Goal: Information Seeking & Learning: Learn about a topic

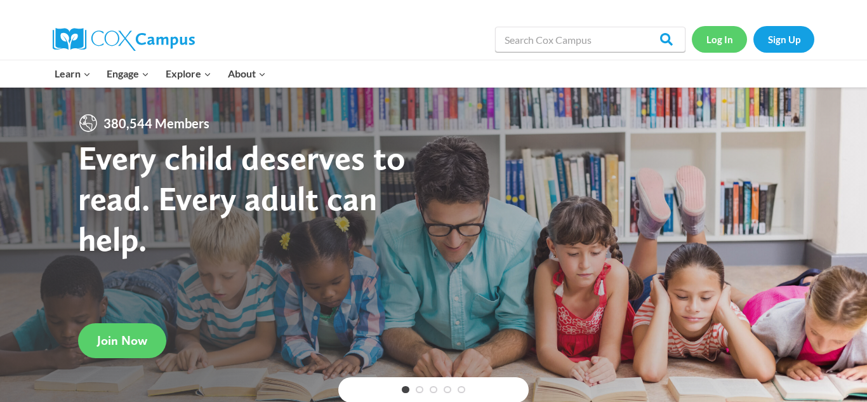
click at [719, 43] on link "Log In" at bounding box center [719, 39] width 55 height 26
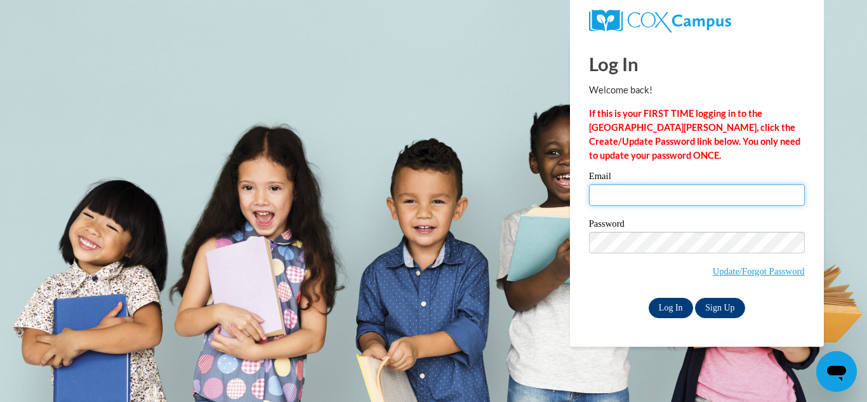
type input "vimariebermudez25@gmail.com"
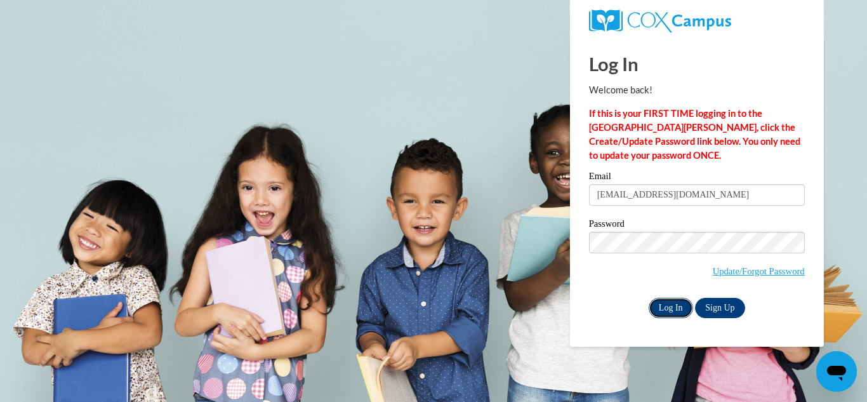
click at [665, 312] on input "Log In" at bounding box center [670, 308] width 44 height 20
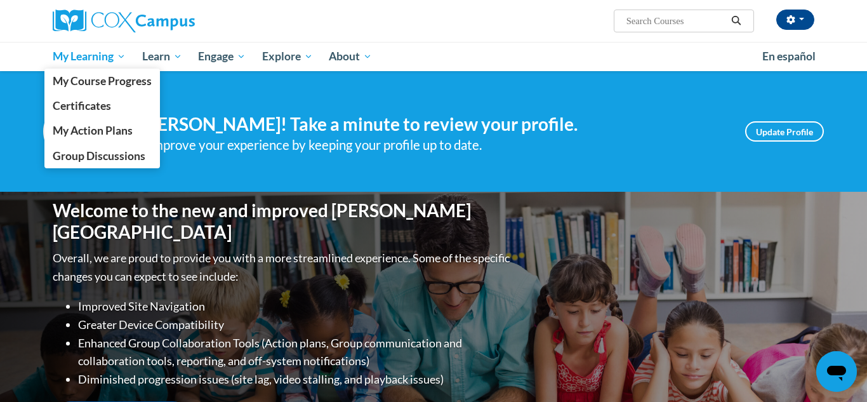
click at [94, 53] on span "My Learning" at bounding box center [89, 56] width 73 height 15
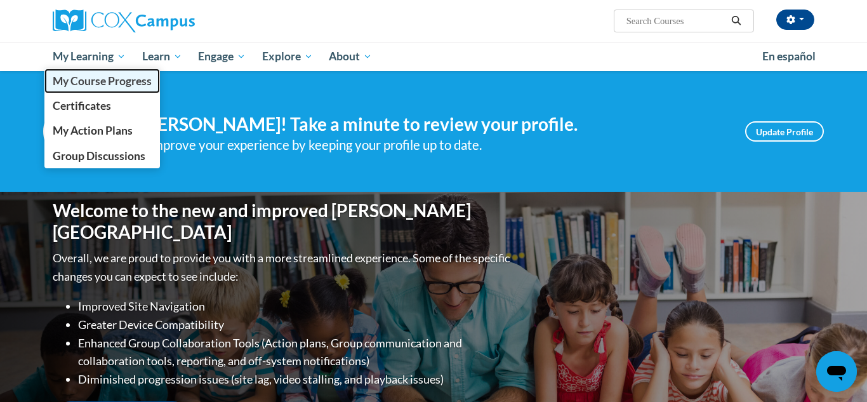
click at [98, 77] on span "My Course Progress" at bounding box center [102, 80] width 99 height 13
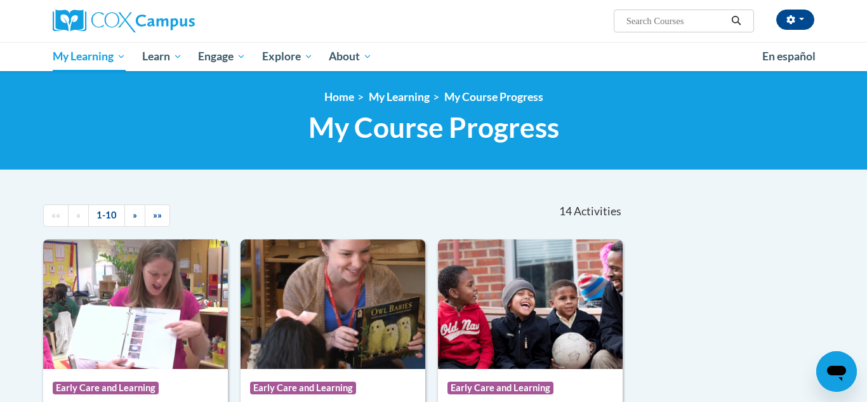
click at [319, 233] on nav "«« « 1-10 » »» 14 Activities CEUs" at bounding box center [334, 216] width 600 height 48
click at [322, 286] on img at bounding box center [332, 303] width 185 height 129
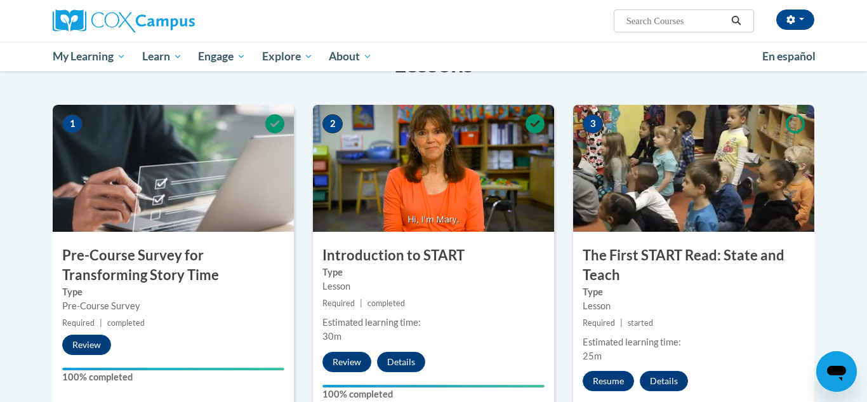
scroll to position [226, 0]
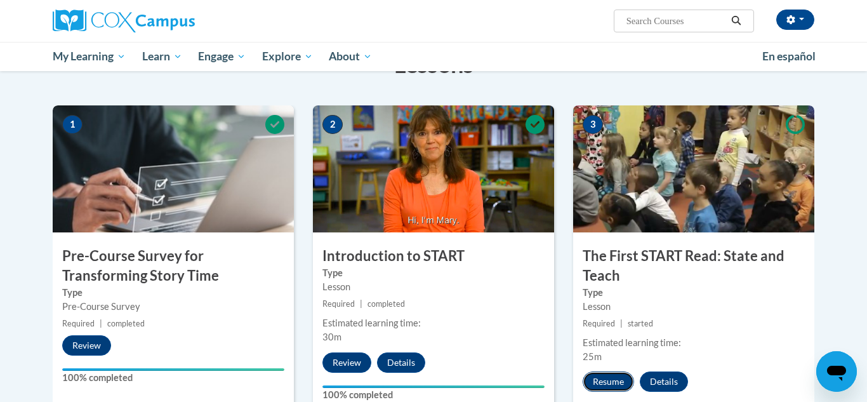
click at [607, 379] on button "Resume" at bounding box center [607, 381] width 51 height 20
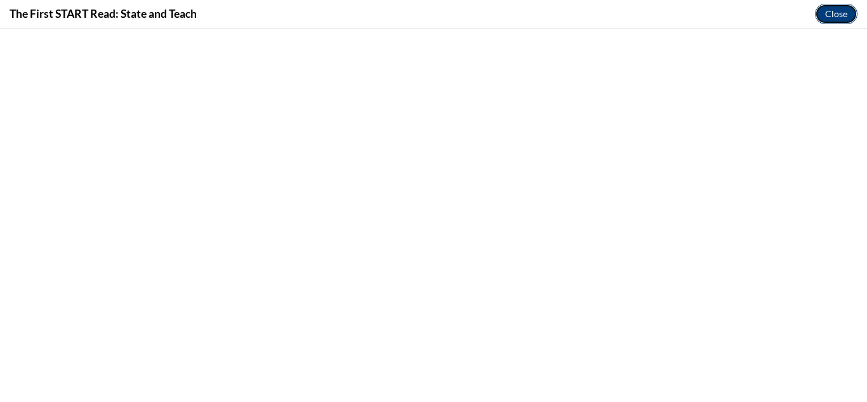
click at [843, 16] on button "Close" at bounding box center [836, 14] width 43 height 20
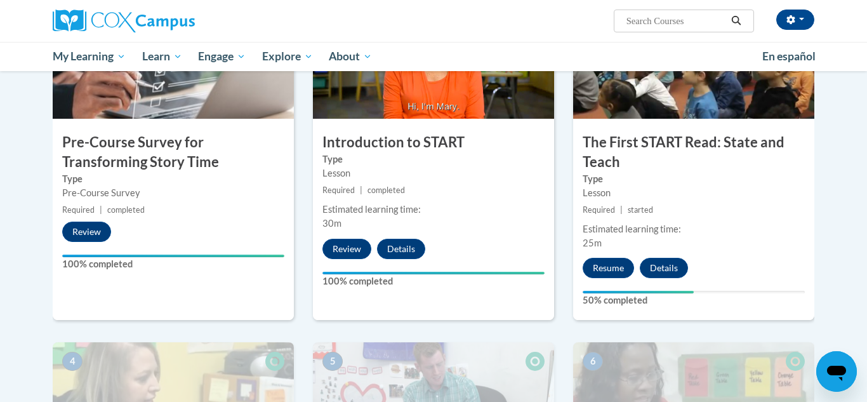
scroll to position [340, 0]
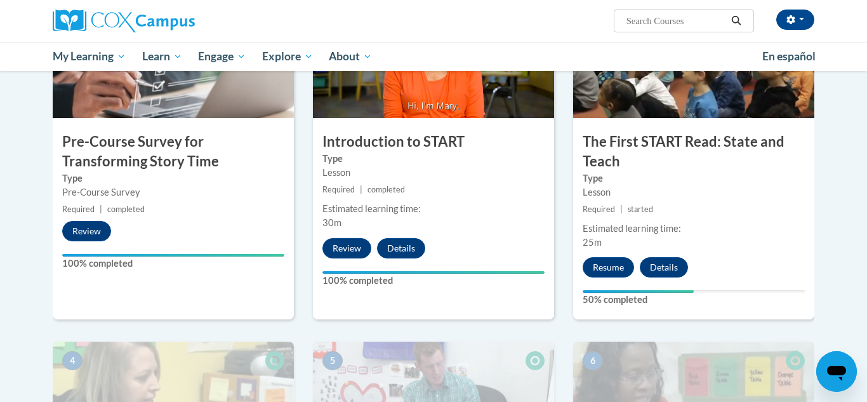
click at [626, 88] on img at bounding box center [693, 54] width 241 height 127
click at [600, 271] on button "Resume" at bounding box center [607, 267] width 51 height 20
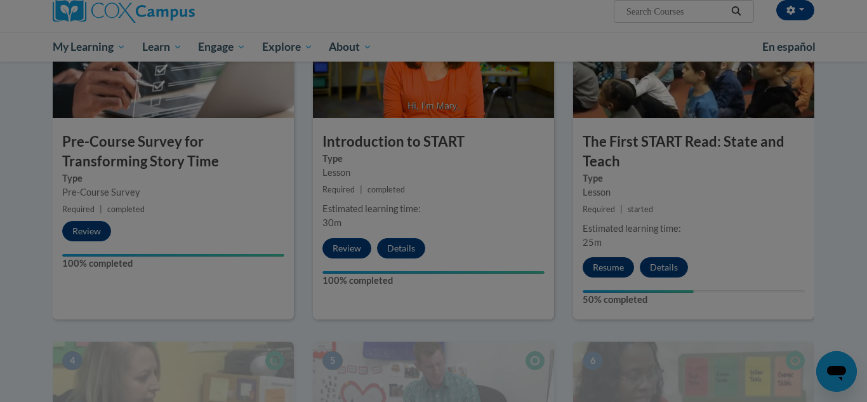
click at [600, 271] on div at bounding box center [433, 201] width 867 height 402
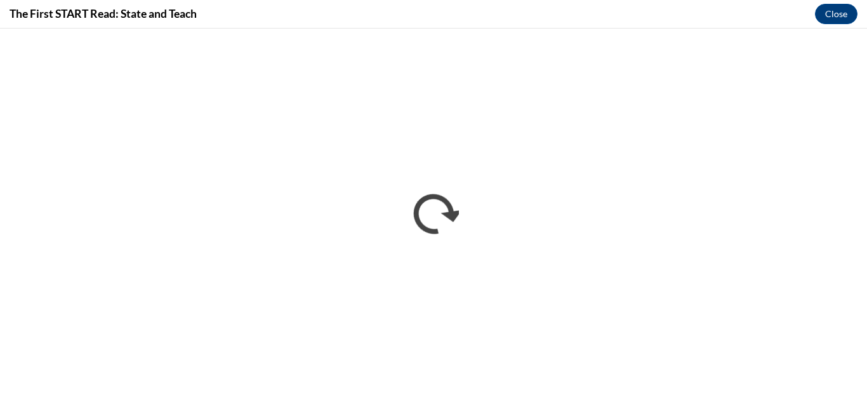
scroll to position [0, 0]
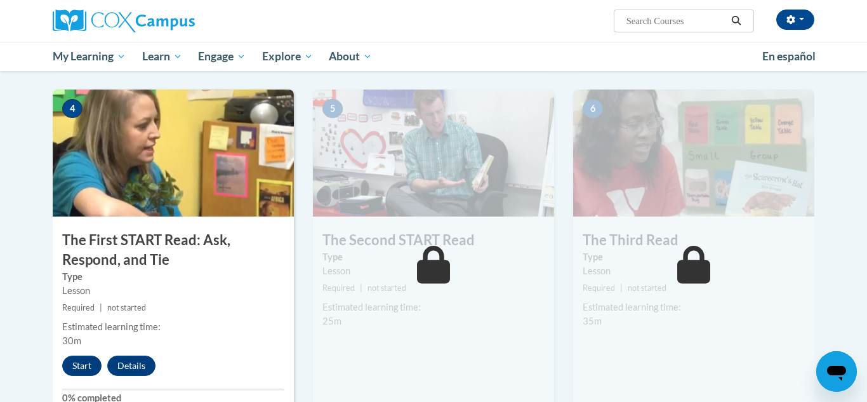
scroll to position [597, 0]
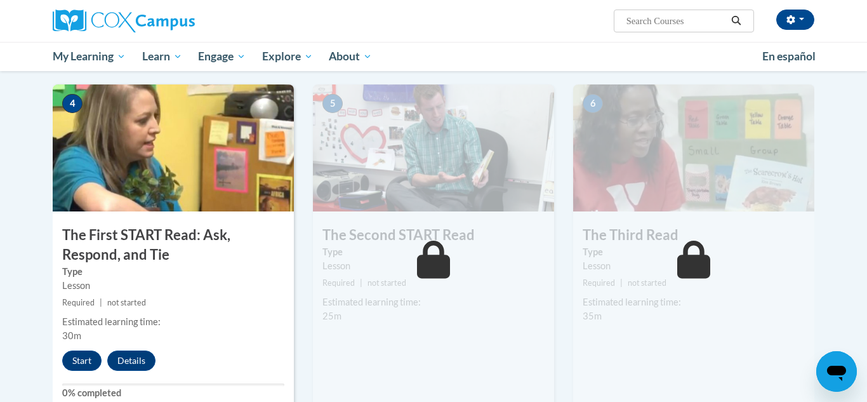
click at [158, 178] on img at bounding box center [173, 147] width 241 height 127
click at [85, 363] on button "Start" at bounding box center [81, 360] width 39 height 20
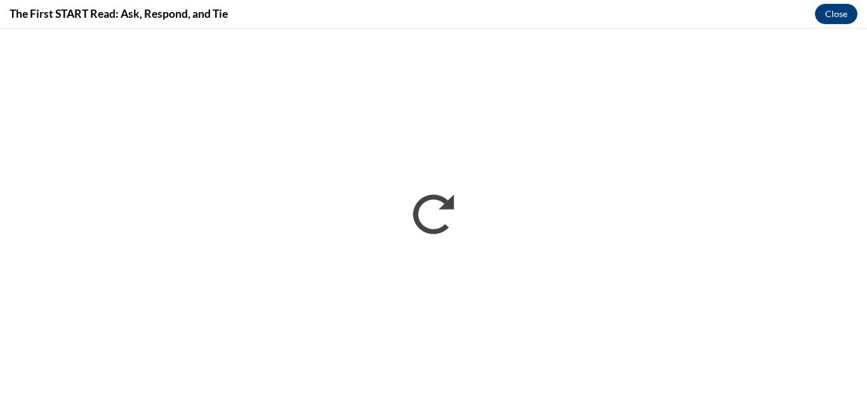
scroll to position [0, 0]
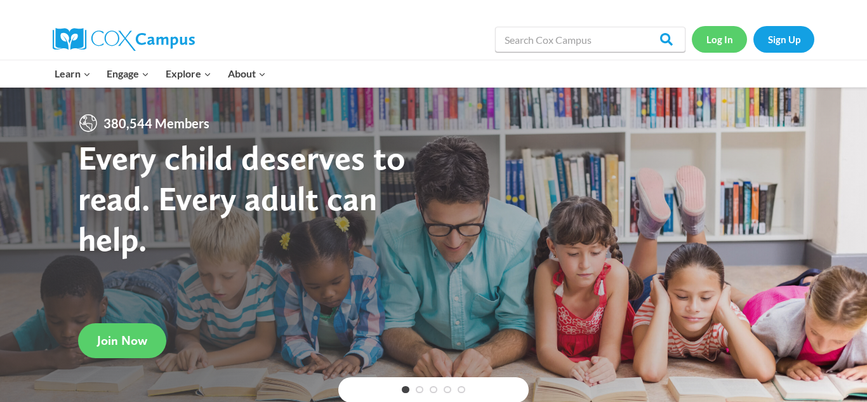
click at [717, 46] on link "Log In" at bounding box center [719, 39] width 55 height 26
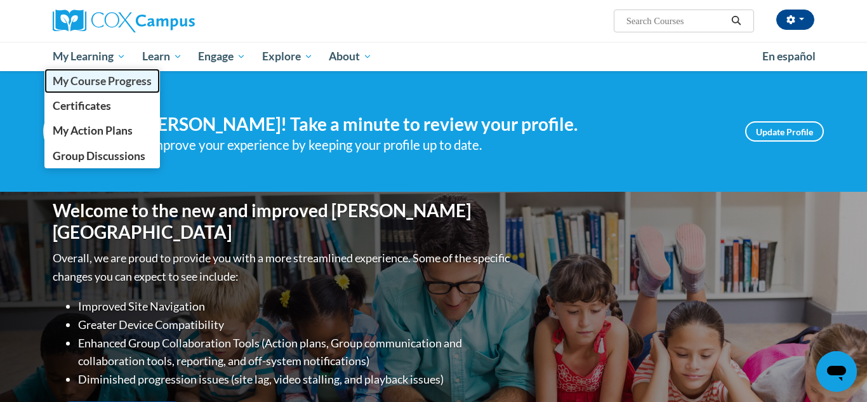
click at [101, 79] on span "My Course Progress" at bounding box center [102, 80] width 99 height 13
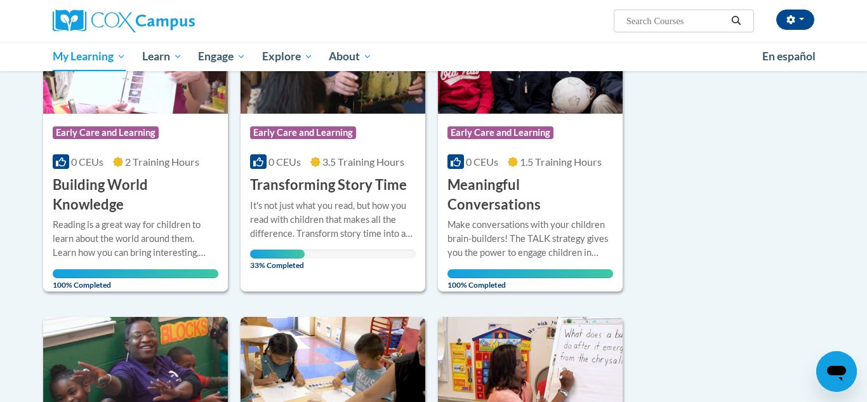
scroll to position [260, 0]
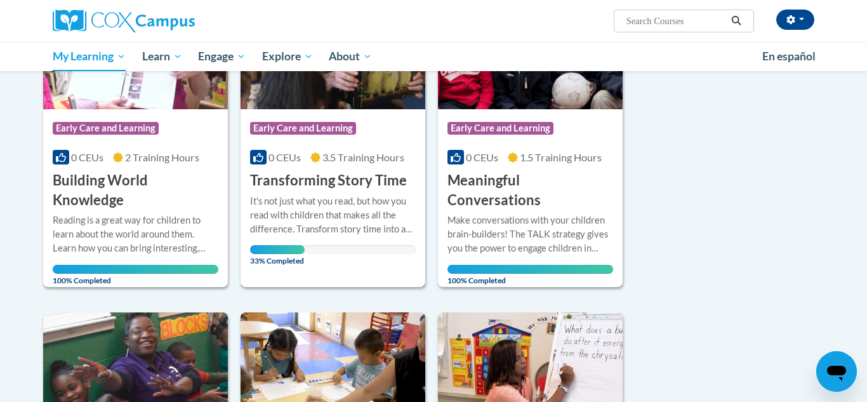
click at [314, 98] on img at bounding box center [332, 44] width 185 height 129
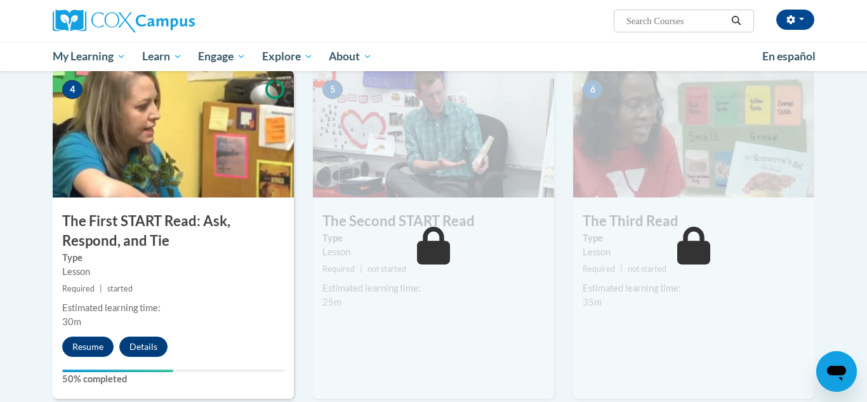
scroll to position [619, 0]
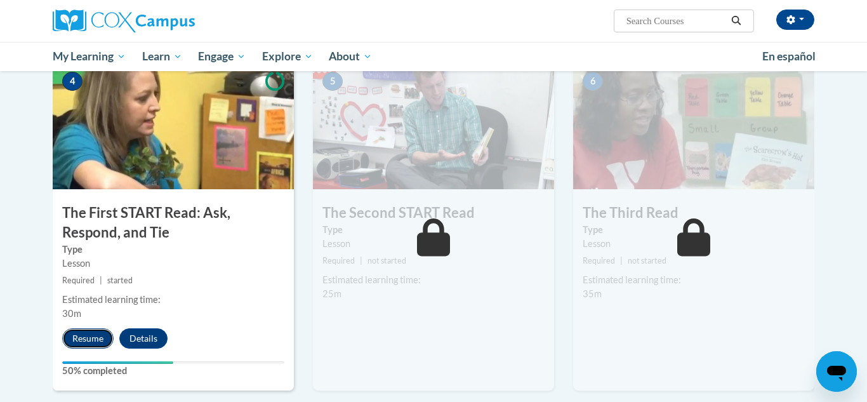
click at [76, 336] on button "Resume" at bounding box center [87, 338] width 51 height 20
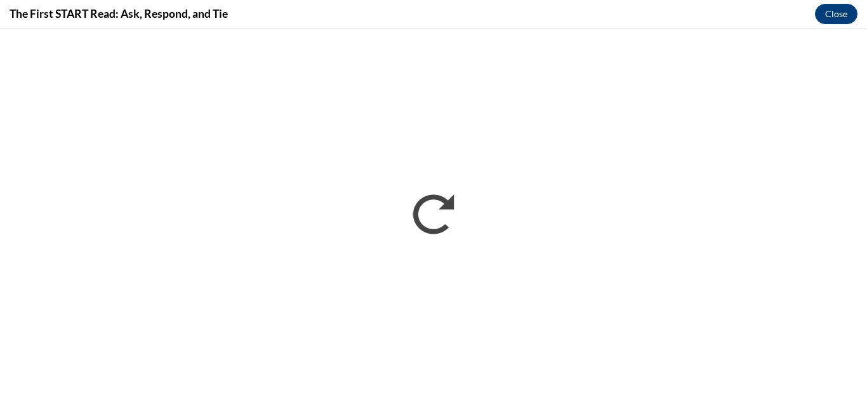
scroll to position [0, 0]
